Goal: Task Accomplishment & Management: Use online tool/utility

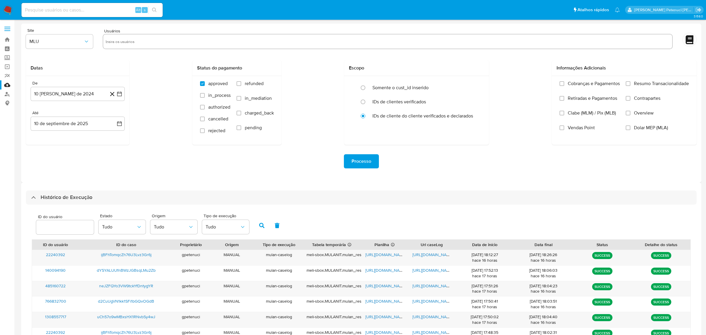
select select "10"
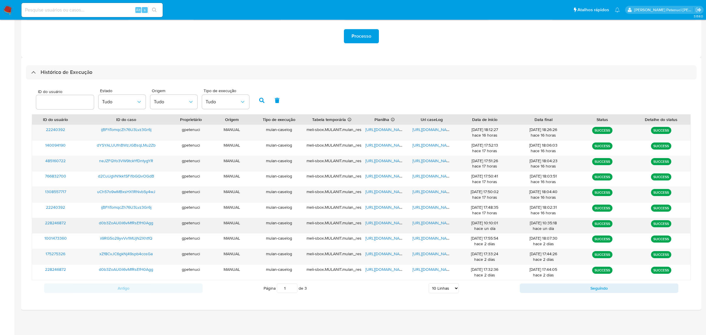
click at [149, 223] on span "d0b3ZoAU0il6vMfRsEfH0Agg" at bounding box center [126, 223] width 54 height 6
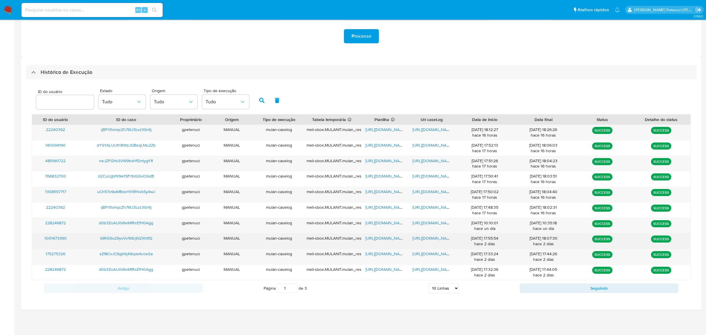
click at [428, 240] on span "https://docs.google.com/document/d/1trA8sLrj2OZlVPmi1L7v3frZTspjQO1JkWW_sAq1llE…" at bounding box center [432, 238] width 41 height 6
click at [144, 241] on span "ii9RG5o29yvVv1MUjN2XhtfQ" at bounding box center [126, 238] width 52 height 6
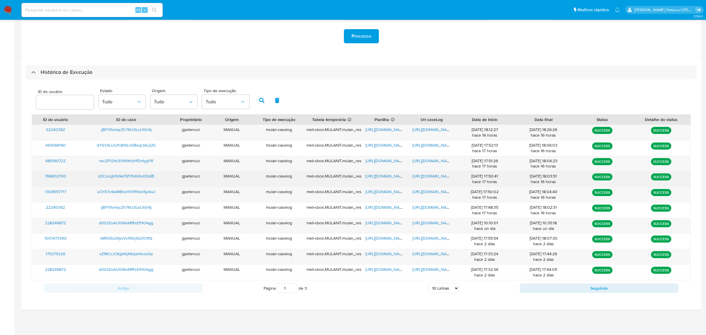
click at [149, 177] on span "d2CuUgVN1kk1SFi1bGQvOGdB" at bounding box center [126, 176] width 56 height 6
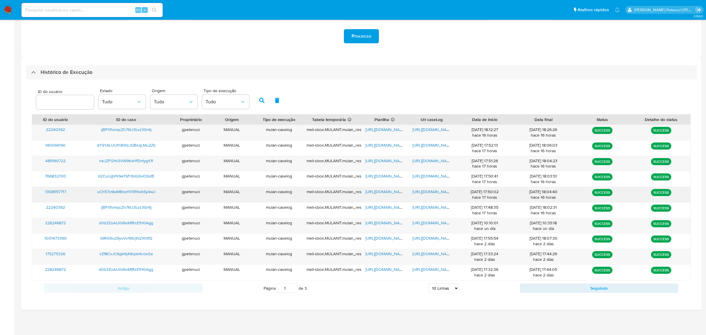
click at [396, 194] on span "https://docs.google.com/spreadsheets/d/1NJfvUP5pxbuZ50CN_7yPt_KE2DFJVg-6JJXi3Vg…" at bounding box center [385, 192] width 41 height 6
click at [426, 193] on span "https://docs.google.com/document/d/1mnCSeWNwZmIu_EvKGkk0VczR3A_MZTgCO9IjG_wYyww…" at bounding box center [432, 192] width 41 height 6
click at [128, 193] on span "uCh57o9wMBxsHX1RNvbSy4wJ" at bounding box center [126, 192] width 58 height 6
click at [424, 191] on span "https://docs.google.com/document/d/1mnCSeWNwZmIu_EvKGkk0VczR3A_MZTgCO9IjG_wYyww…" at bounding box center [432, 192] width 41 height 6
click at [149, 191] on span "uCh57o9wMBxsHX1RNvbSy4wJ" at bounding box center [126, 192] width 58 height 6
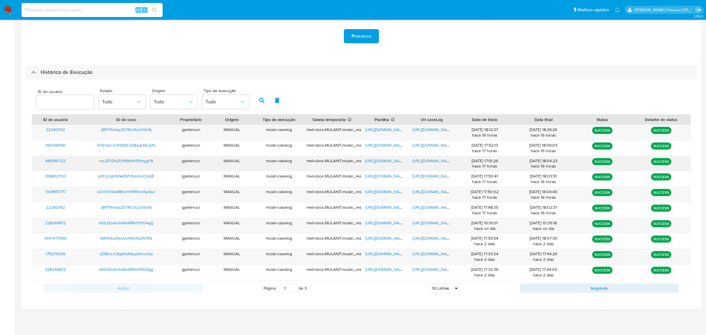
click at [147, 162] on span "neJZFQYo3VW9tckYfDntygYR" at bounding box center [126, 161] width 54 height 6
click at [378, 160] on span "https://docs.google.com/spreadsheets/d/1M2VHJ5GREeycheKYAllTyJW1hYp3GrA1gkv1wSa…" at bounding box center [385, 161] width 41 height 6
click at [445, 162] on span "https://docs.google.com/document/d/1r01Nq0t_TrvfR5AndkkEsvkHJoQ-b8fw0AB447npB5w…" at bounding box center [432, 161] width 41 height 6
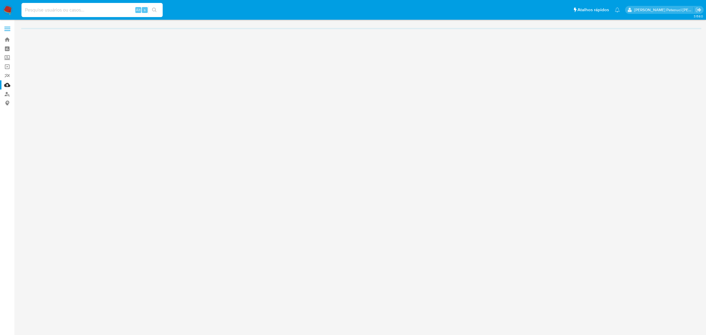
click at [91, 10] on input at bounding box center [91, 10] width 141 height 8
paste input "d0b3ZoAU0il6vMfRsEfH0Agg"
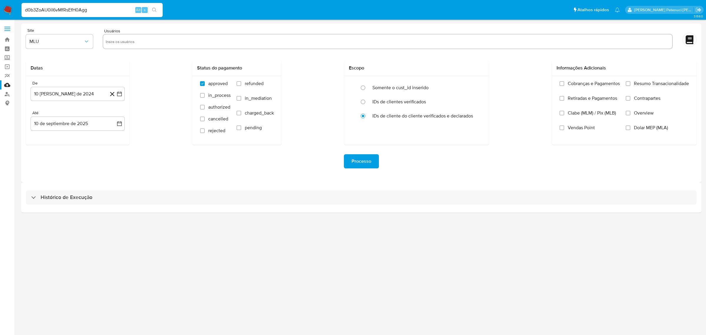
type input "d0b3ZoAU0il6vMfRsEfH0Agg"
click at [155, 11] on icon "search-icon" at bounding box center [154, 10] width 5 height 5
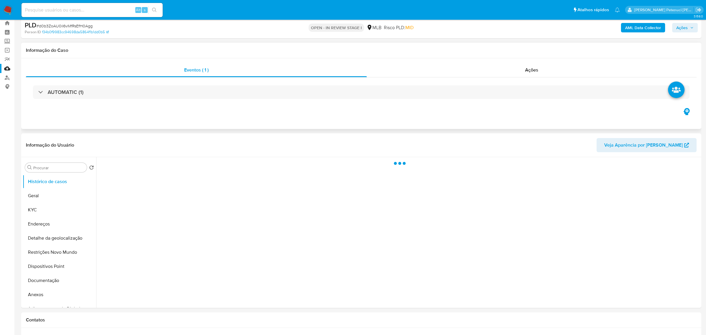
scroll to position [74, 0]
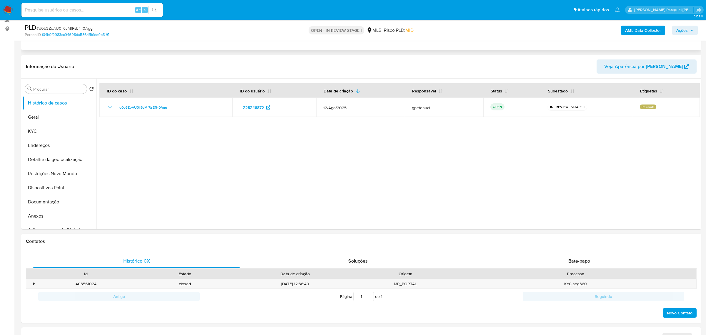
select select "10"
click at [41, 118] on button "Geral" at bounding box center [57, 117] width 69 height 14
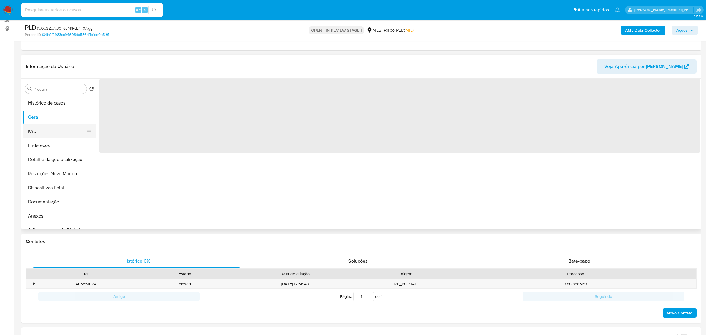
click at [43, 134] on button "KYC" at bounding box center [57, 131] width 69 height 14
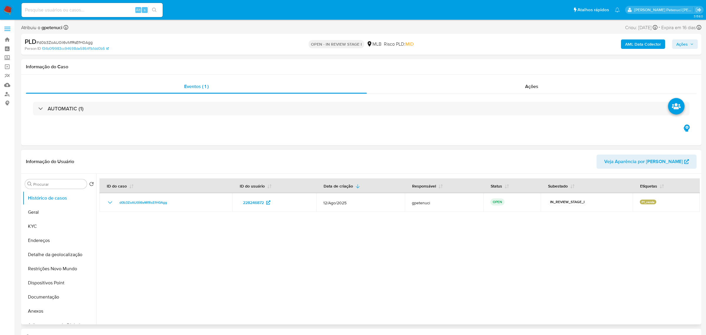
select select "10"
click at [48, 228] on button "KYC" at bounding box center [57, 226] width 69 height 14
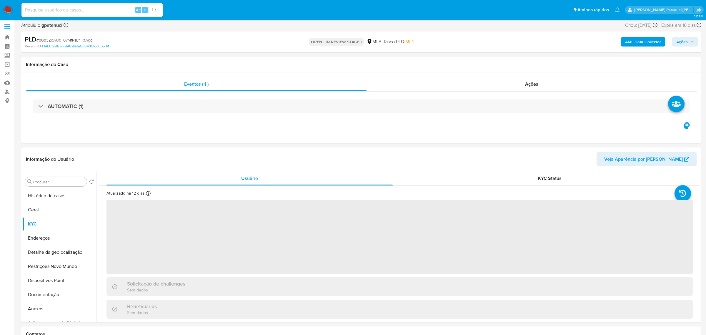
scroll to position [3, 0]
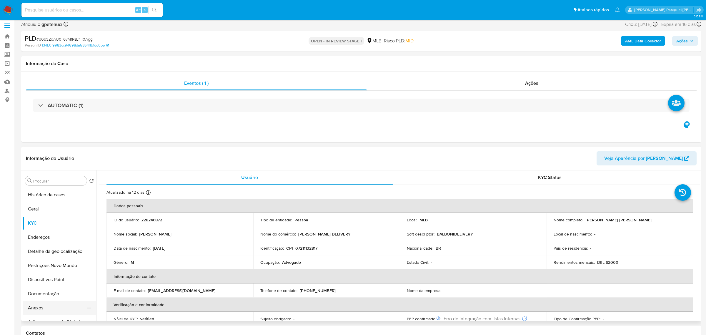
click at [45, 304] on button "Anexos" at bounding box center [57, 308] width 69 height 14
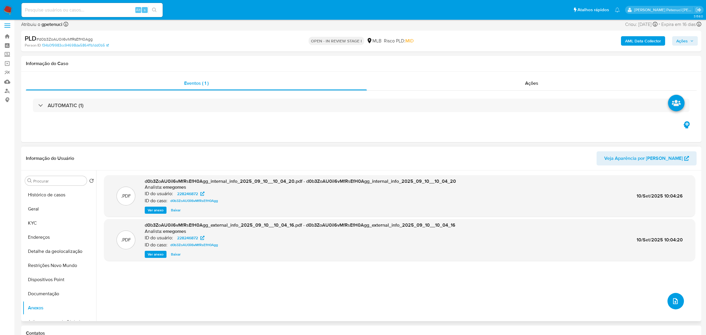
click at [672, 304] on icon "upload-file" at bounding box center [675, 300] width 7 height 7
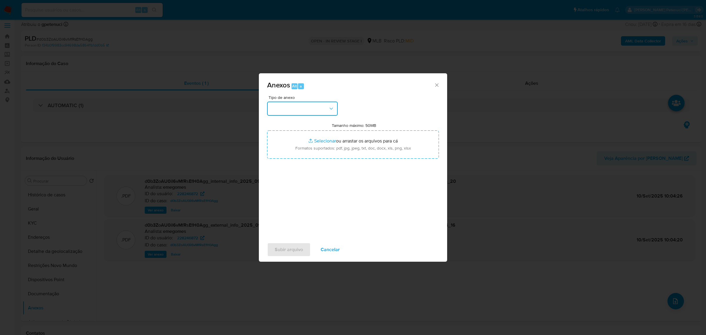
click at [305, 109] on button "button" at bounding box center [302, 108] width 71 height 14
click at [289, 165] on span "OUTROS" at bounding box center [280, 164] width 19 height 6
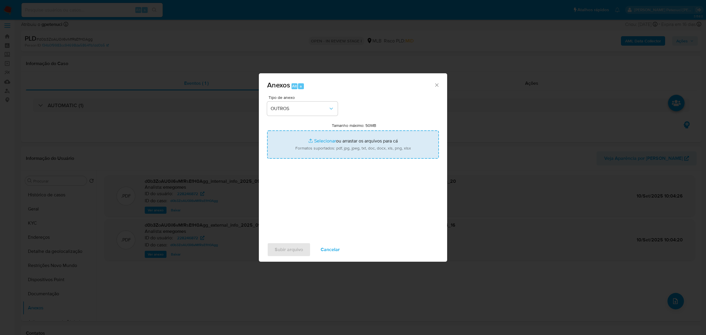
click at [298, 146] on input "Tamanho máximo: 50MB Selecionar arquivos" at bounding box center [353, 144] width 172 height 28
type input "C:\fakepath\Mulan Marcelo Fogaca Balboni _2025_09_09_09_29_51.xlsx"
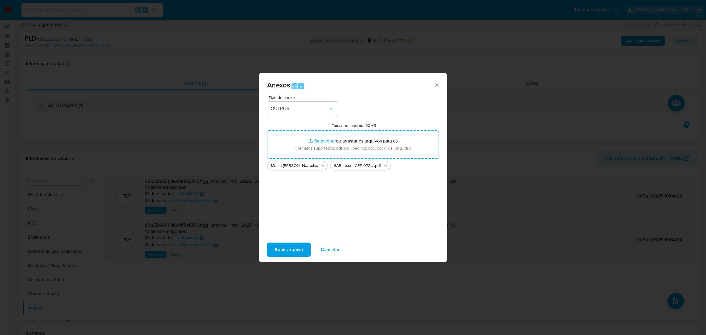
click at [276, 248] on span "Subir arquivo" at bounding box center [289, 249] width 28 height 13
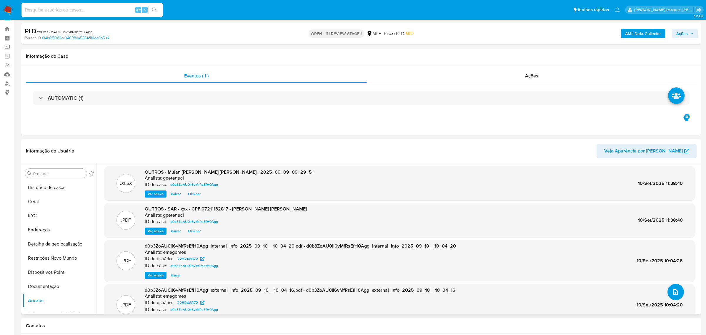
scroll to position [0, 0]
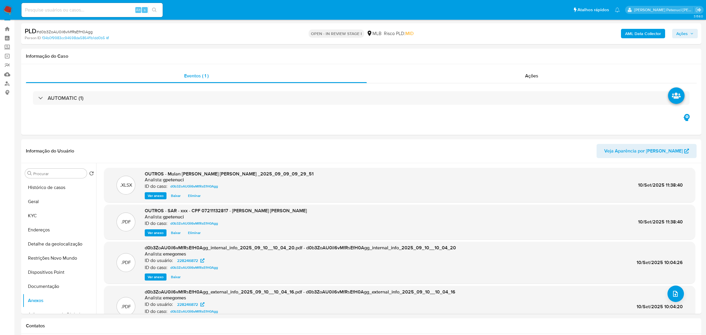
click at [677, 33] on span "Ações" at bounding box center [681, 33] width 11 height 9
click at [499, 52] on span "Resolução do caso" at bounding box center [514, 52] width 40 height 7
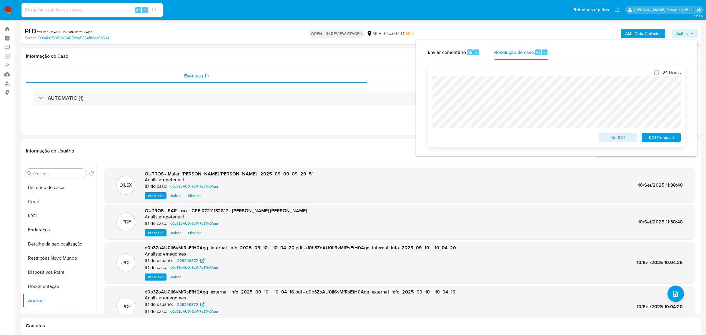
click at [672, 142] on span "ROI Proposal" at bounding box center [661, 137] width 31 height 8
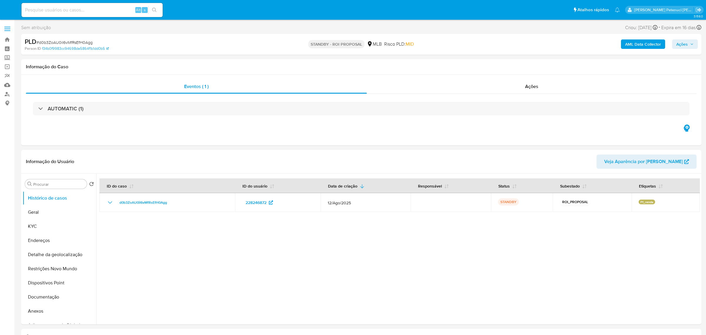
select select "10"
click at [37, 223] on button "KYC" at bounding box center [57, 226] width 69 height 14
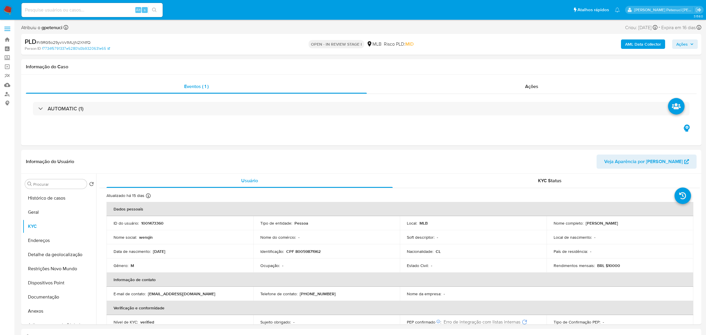
click at [689, 46] on span "Ações" at bounding box center [684, 44] width 17 height 8
click at [39, 280] on button "Anexos" at bounding box center [57, 276] width 69 height 14
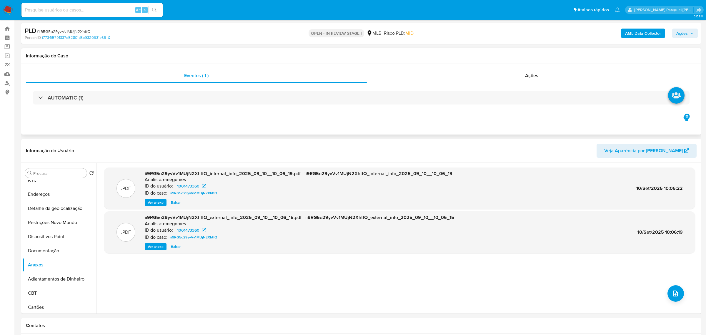
scroll to position [12, 0]
click at [676, 294] on icon "upload-file" at bounding box center [675, 292] width 7 height 7
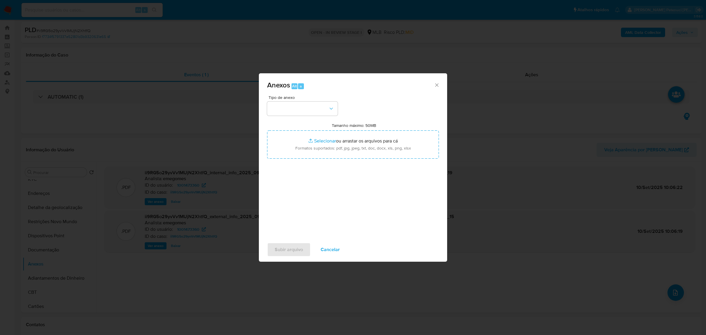
click at [292, 116] on div "Tipo de anexo Tamanho máximo: 50MB Selecionar arquivos Selecionar ou arrastar o…" at bounding box center [353, 164] width 172 height 139
click at [291, 112] on button "button" at bounding box center [302, 108] width 71 height 14
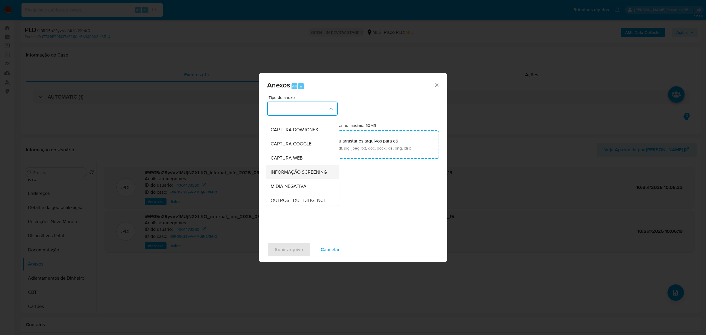
scroll to position [79, 0]
click at [284, 143] on span "OUTROS" at bounding box center [280, 145] width 19 height 6
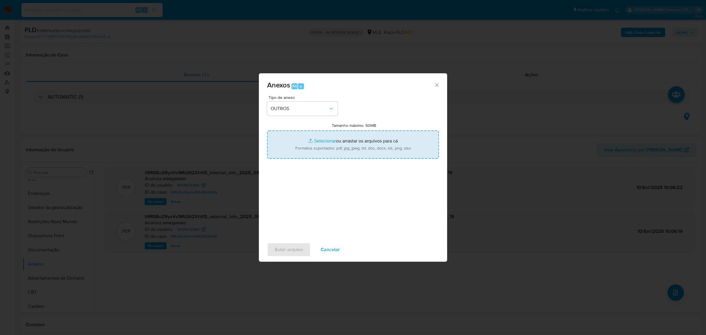
click at [315, 144] on input "Tamanho máximo: 50MB Selecionar arquivos" at bounding box center [353, 144] width 172 height 28
type input "C:\fakepath\Mulan Wenqin Wu _2025_09_08_17_04_38.xlsx"
click at [296, 252] on span "Subir arquivo" at bounding box center [289, 249] width 28 height 13
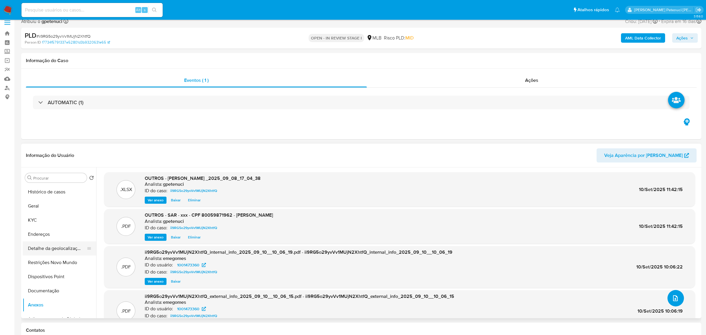
scroll to position [0, 0]
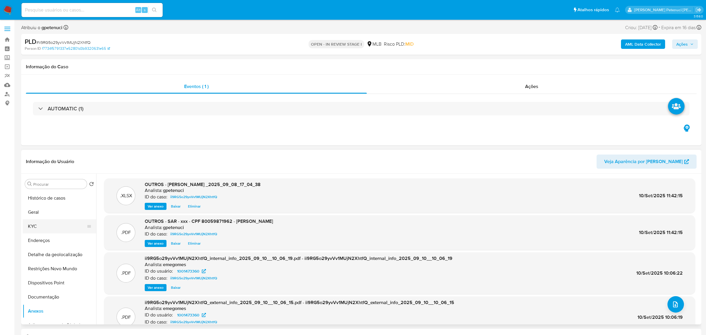
click at [49, 226] on button "KYC" at bounding box center [57, 226] width 69 height 14
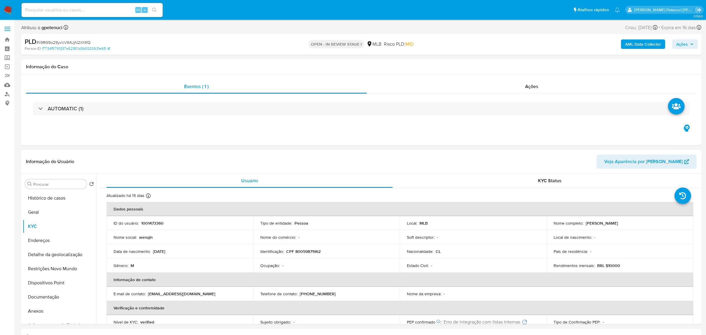
click at [677, 46] on span "Ações" at bounding box center [681, 43] width 11 height 9
click at [522, 61] on span "Resolução do caso" at bounding box center [514, 62] width 40 height 7
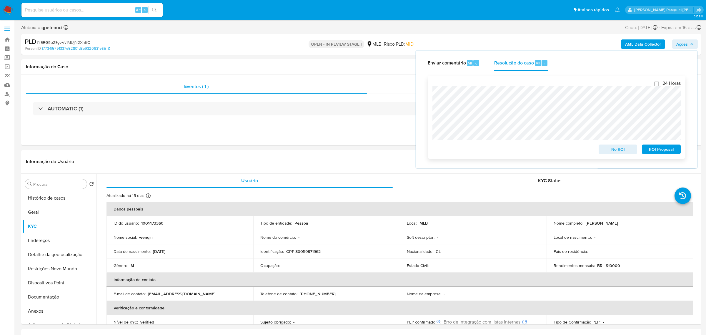
click at [667, 153] on span "ROI Proposal" at bounding box center [661, 149] width 31 height 8
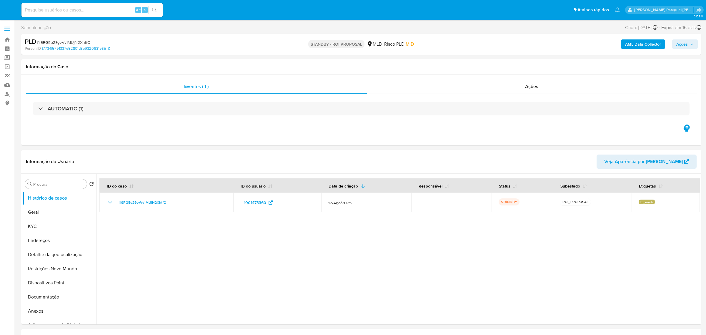
select select "10"
click at [35, 229] on button "KYC" at bounding box center [57, 226] width 69 height 14
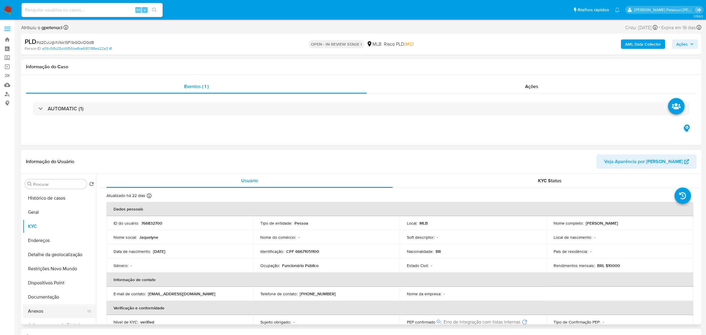
click at [50, 308] on button "Anexos" at bounding box center [57, 311] width 69 height 14
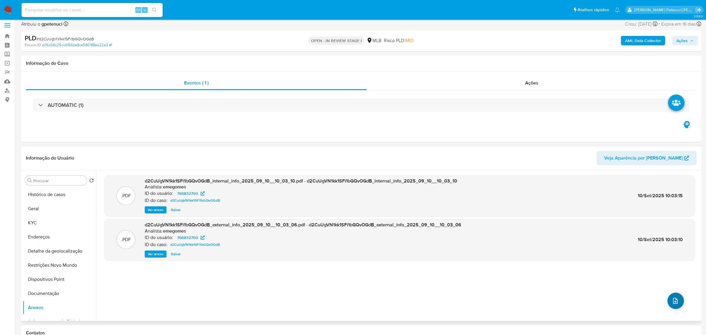
scroll to position [7, 0]
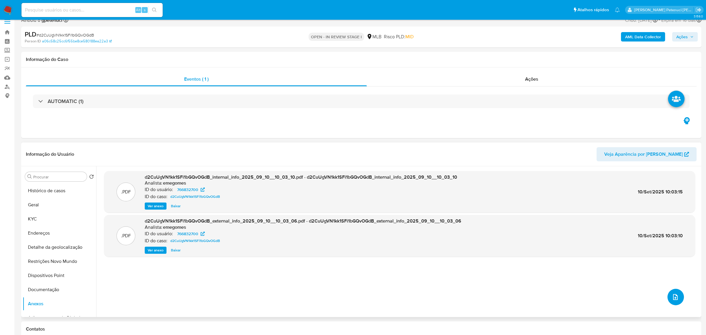
click at [673, 297] on icon "upload-file" at bounding box center [675, 296] width 7 height 7
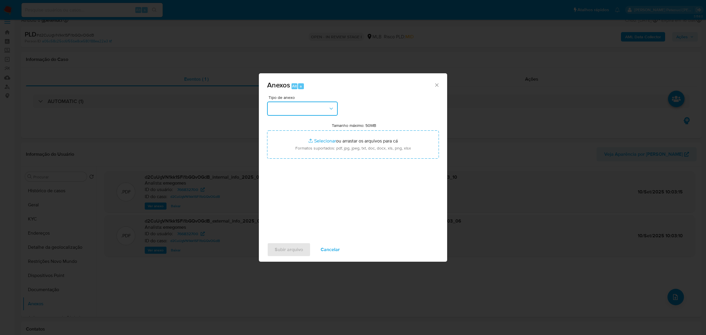
click at [312, 105] on button "button" at bounding box center [302, 108] width 71 height 14
click at [275, 144] on div "OUTROS" at bounding box center [301, 149] width 60 height 14
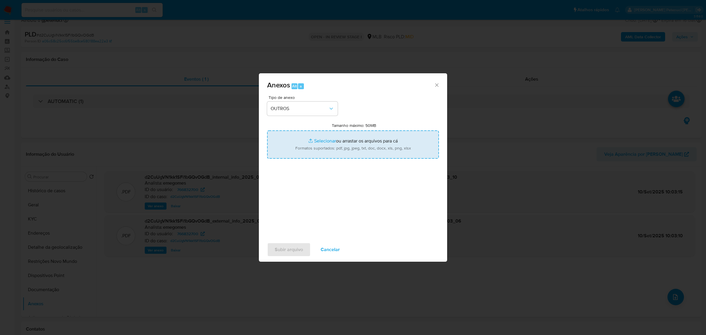
click at [309, 147] on input "Tamanho máximo: 50MB Selecionar arquivos" at bounding box center [353, 144] width 172 height 28
type input "C:\fakepath\Mulan Jaquelyne Serra de Medeiros _2025_09_09_17_00_36.xlsx"
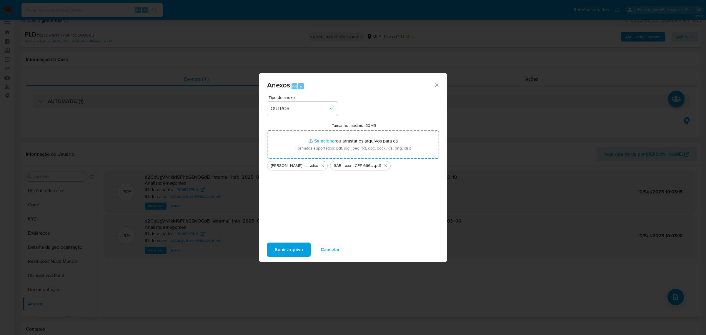
click at [278, 252] on span "Subir arquivo" at bounding box center [289, 249] width 28 height 13
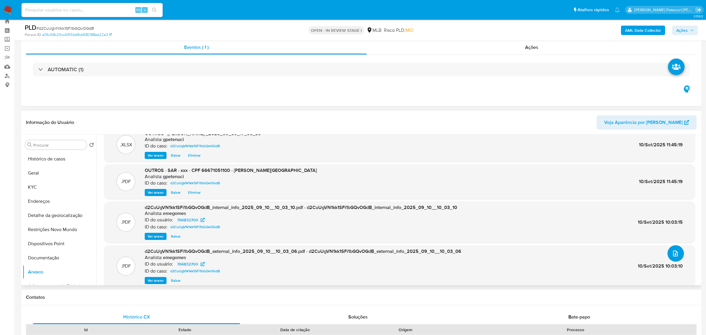
scroll to position [0, 0]
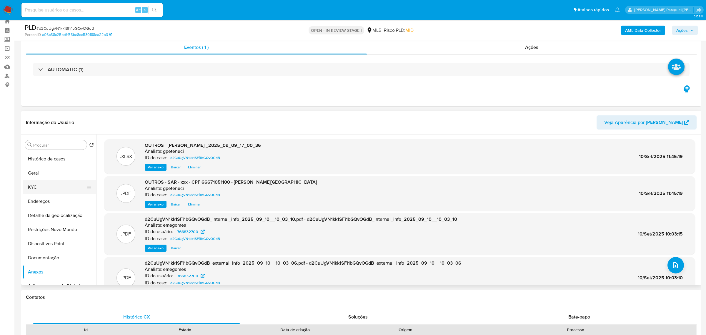
click at [56, 190] on button "KYC" at bounding box center [57, 187] width 69 height 14
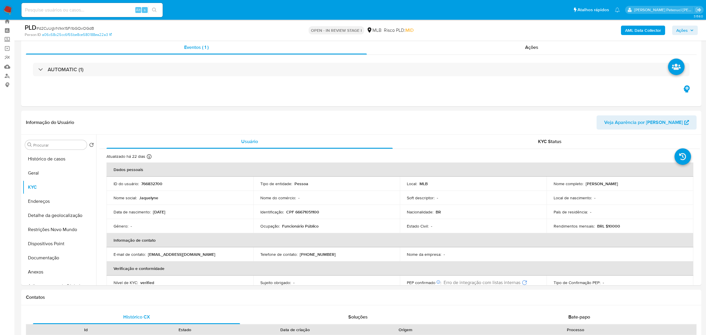
click at [683, 31] on span "Ações" at bounding box center [681, 30] width 11 height 9
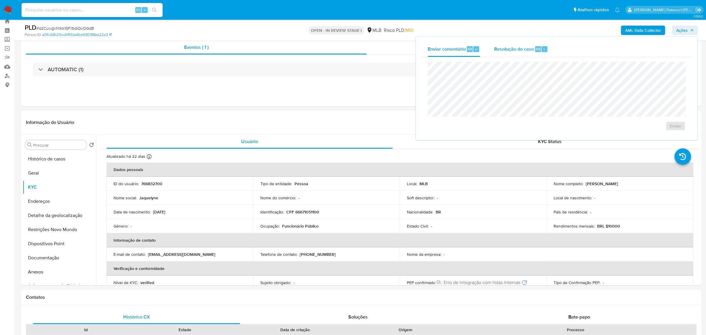
click at [500, 52] on span "Resolução do caso" at bounding box center [514, 48] width 40 height 7
click at [667, 139] on span "ROI Proposal" at bounding box center [661, 135] width 31 height 8
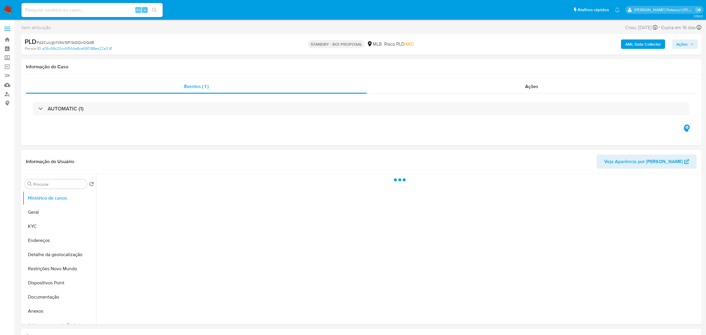
select select "10"
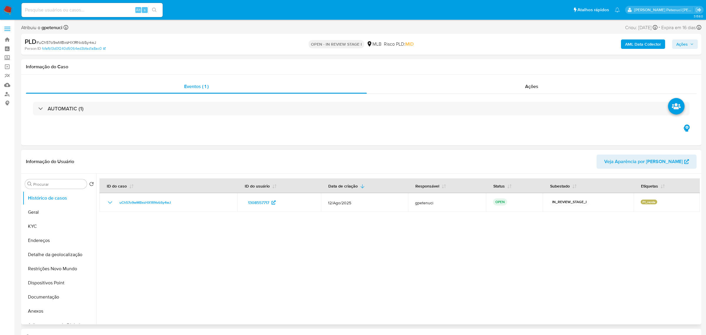
select select "10"
click at [41, 230] on button "KYC" at bounding box center [57, 226] width 69 height 14
select select "10"
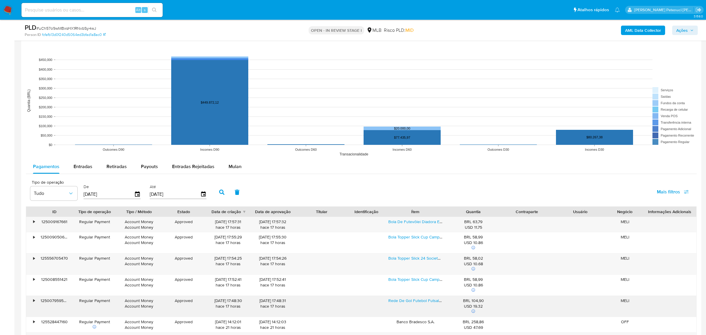
scroll to position [532, 0]
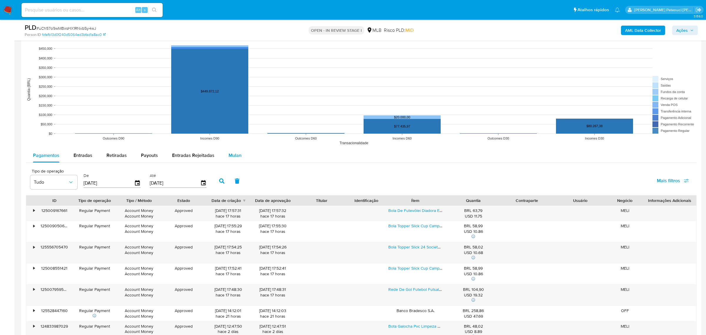
click at [230, 154] on span "Mulan" at bounding box center [235, 155] width 13 height 7
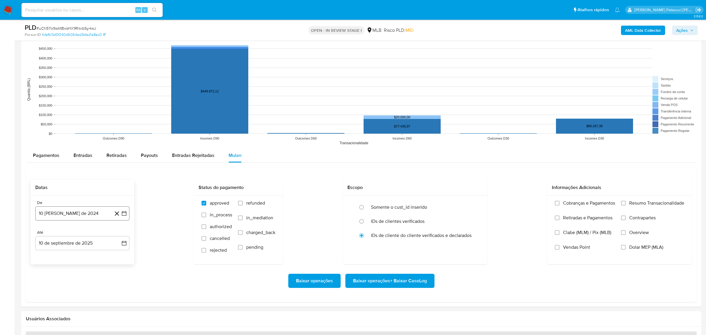
click at [75, 210] on button "10 [PERSON_NAME] de 2024" at bounding box center [82, 213] width 94 height 14
click at [79, 234] on span "agosto 2024" at bounding box center [79, 234] width 27 height 6
drag, startPoint x: 71, startPoint y: 231, endPoint x: 77, endPoint y: 232, distance: 5.6
click at [73, 231] on div "2024" at bounding box center [81, 234] width 79 height 7
click at [82, 233] on span "2024" at bounding box center [79, 234] width 11 height 6
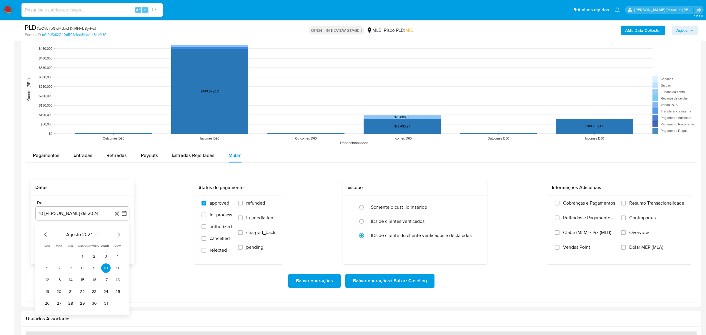
click at [95, 233] on icon "Seleccionar mes y año" at bounding box center [96, 234] width 5 height 5
click at [119, 235] on icon "Año siguiente" at bounding box center [117, 234] width 7 height 7
click at [102, 275] on button "jun" at bounding box center [107, 271] width 16 height 9
click at [78, 230] on div "junio 2025 junio 2025 lun lunes mar martes mié miércoles jue jueves vie viernes…" at bounding box center [82, 274] width 94 height 105
click at [81, 237] on span "junio 2025" at bounding box center [80, 234] width 24 height 6
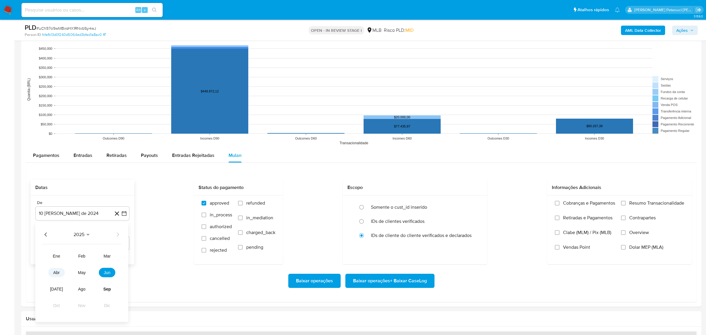
click at [53, 274] on span "abr" at bounding box center [56, 272] width 6 height 5
click at [62, 258] on button "1" at bounding box center [58, 255] width 9 height 9
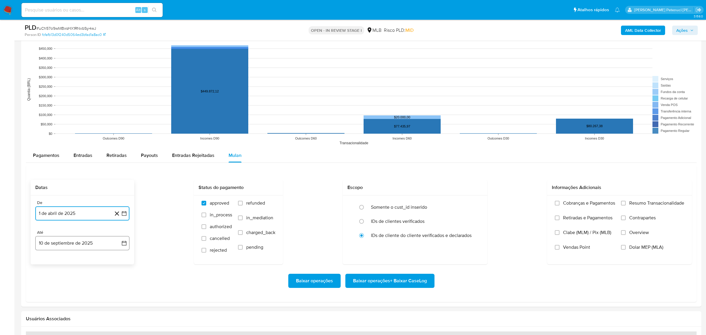
click at [102, 241] on button "10 de septiembre de 2025" at bounding box center [82, 243] width 94 height 14
click at [59, 189] on button "9" at bounding box center [58, 186] width 9 height 9
click at [113, 289] on div "Baixar operações Baixar operações + Baixar CaseLog" at bounding box center [361, 280] width 661 height 33
click at [628, 208] on label "Resumo Transacionalidade" at bounding box center [652, 207] width 63 height 15
click at [626, 205] on input "Resumo Transacionalidade" at bounding box center [623, 203] width 5 height 5
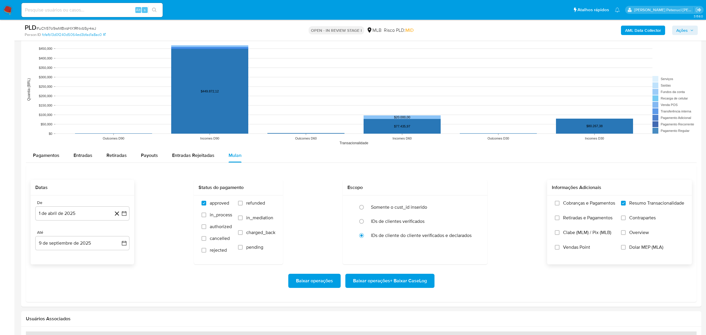
click at [413, 284] on span "Baixar operações + Baixar CaseLog" at bounding box center [390, 280] width 74 height 13
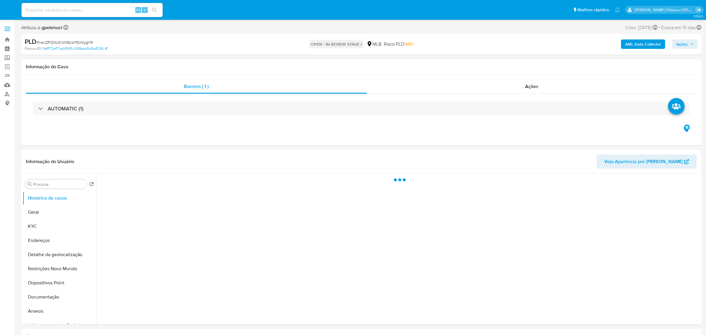
select select "10"
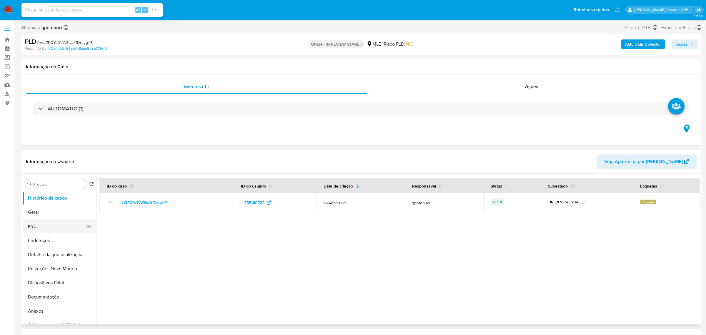
click at [44, 232] on button "KYC" at bounding box center [57, 226] width 69 height 14
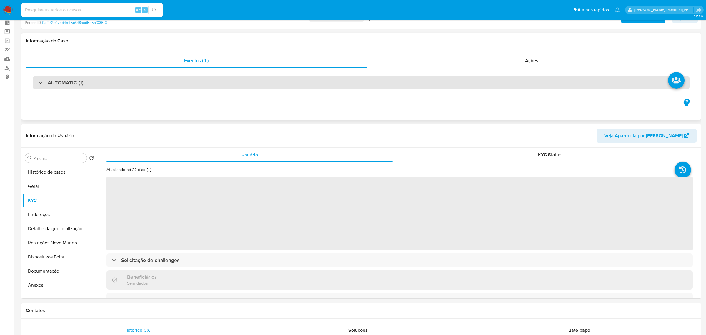
scroll to position [51, 0]
